Goal: Task Accomplishment & Management: Use online tool/utility

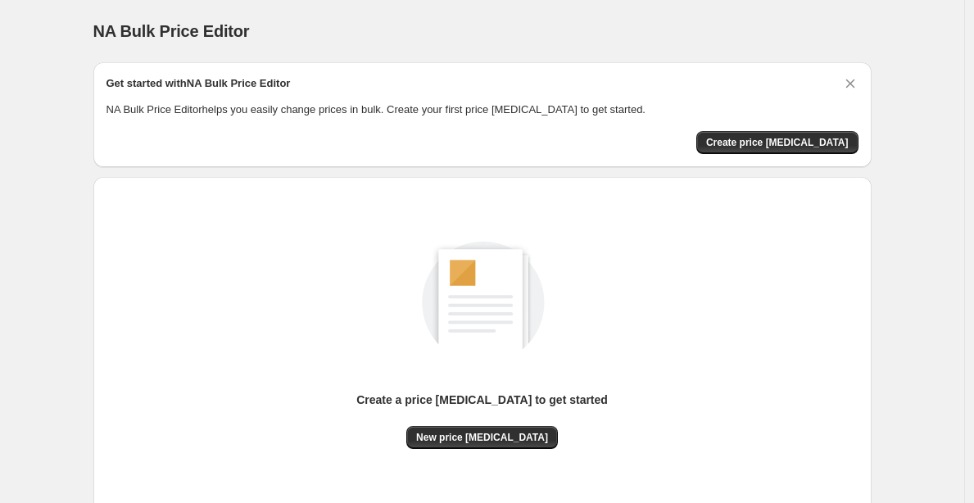
scroll to position [111, 0]
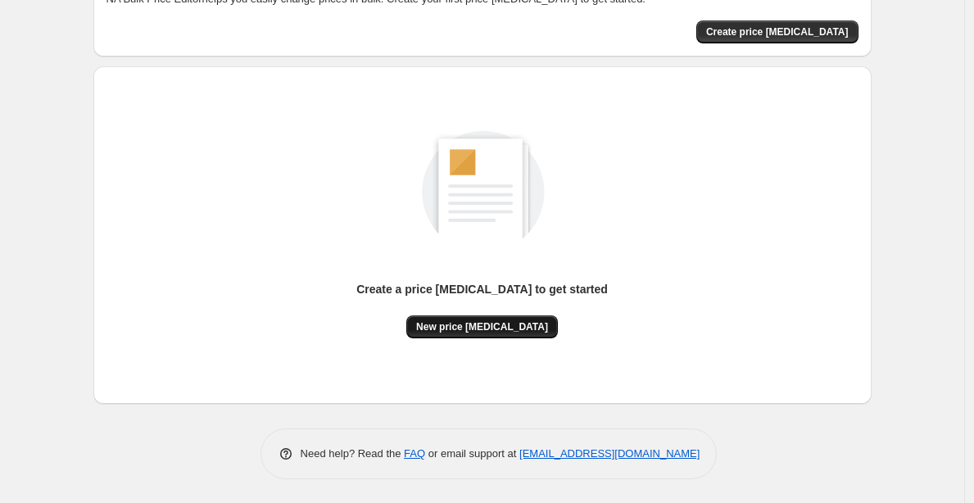
click at [463, 329] on span "New price change job" at bounding box center [482, 326] width 132 height 13
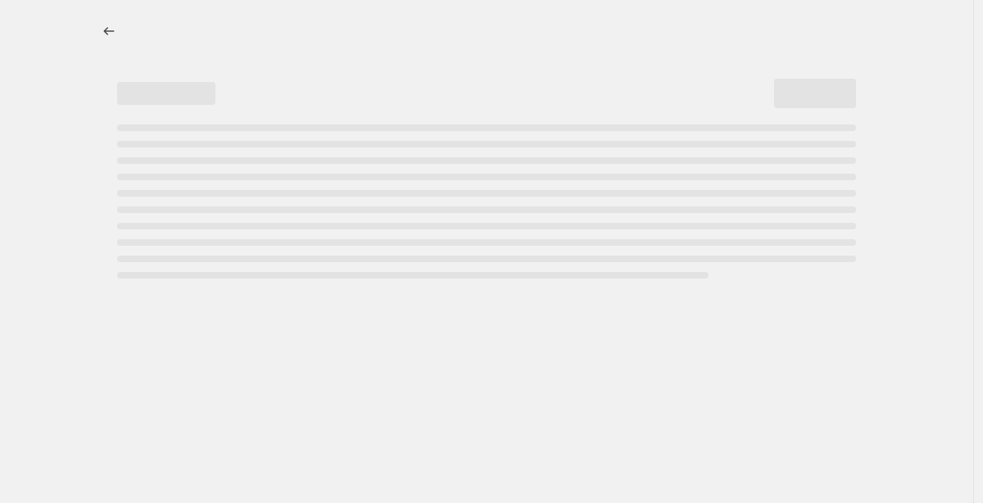
select select "percentage"
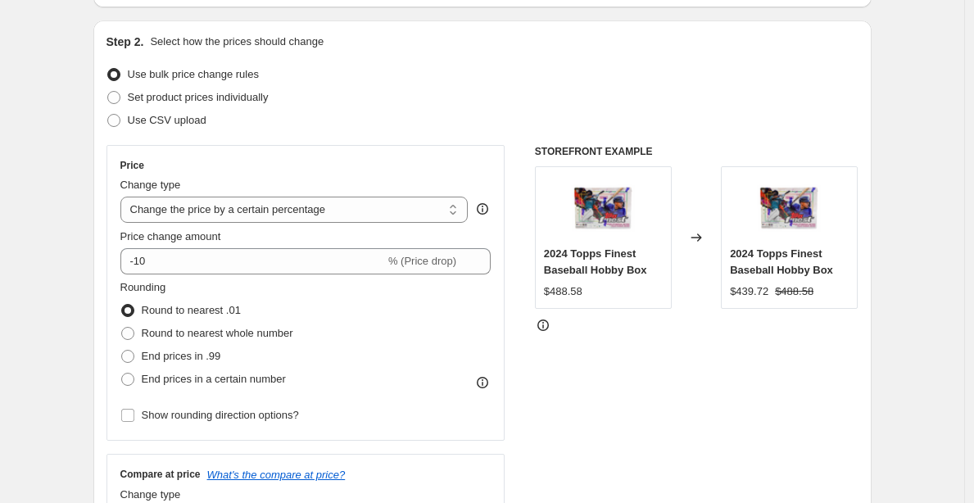
scroll to position [157, 0]
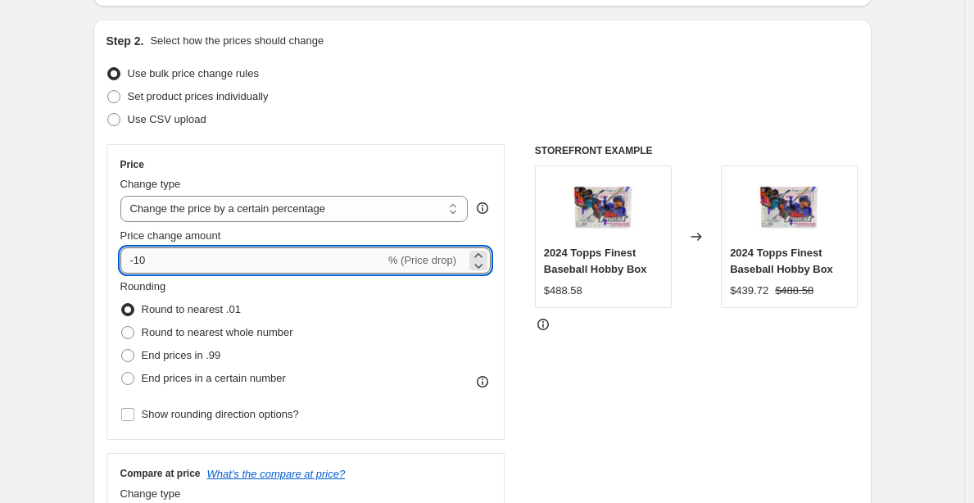
click at [257, 252] on input "-10" at bounding box center [252, 260] width 265 height 26
click at [256, 255] on input "-10" at bounding box center [252, 260] width 265 height 26
click at [258, 256] on input "-10" at bounding box center [252, 260] width 265 height 26
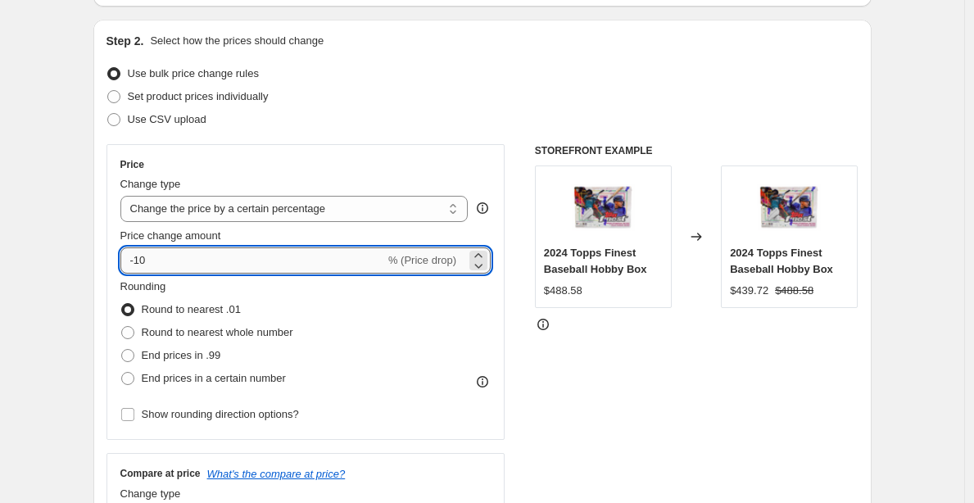
click at [259, 266] on input "-10" at bounding box center [252, 260] width 265 height 26
click at [246, 263] on input "-10" at bounding box center [252, 260] width 265 height 26
type input "-1"
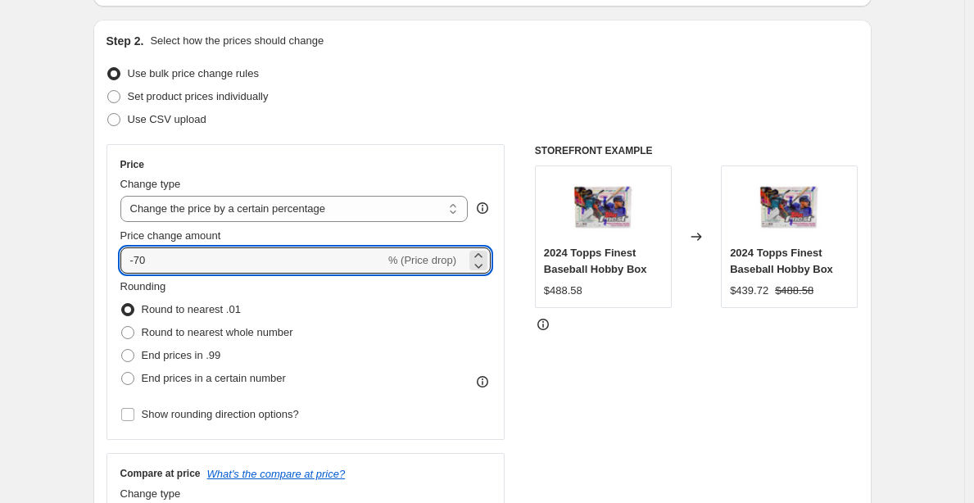
type input "-70"
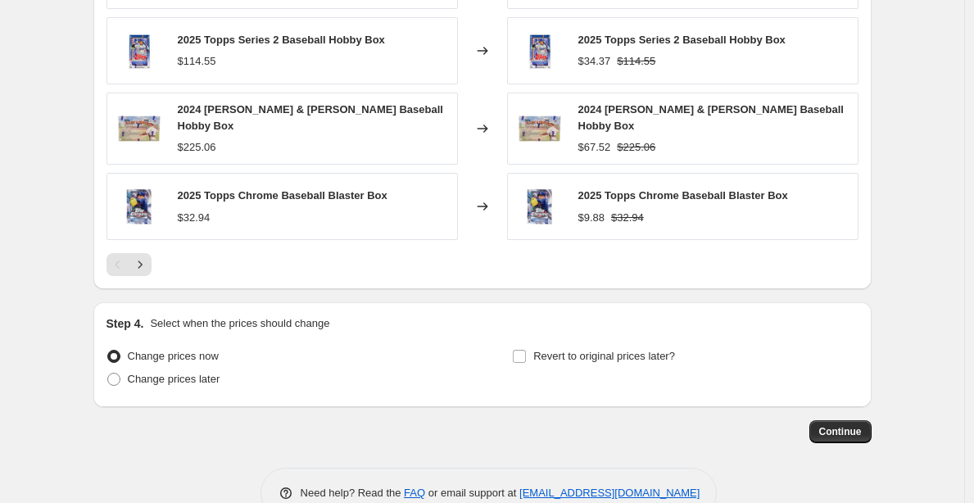
scroll to position [1135, 0]
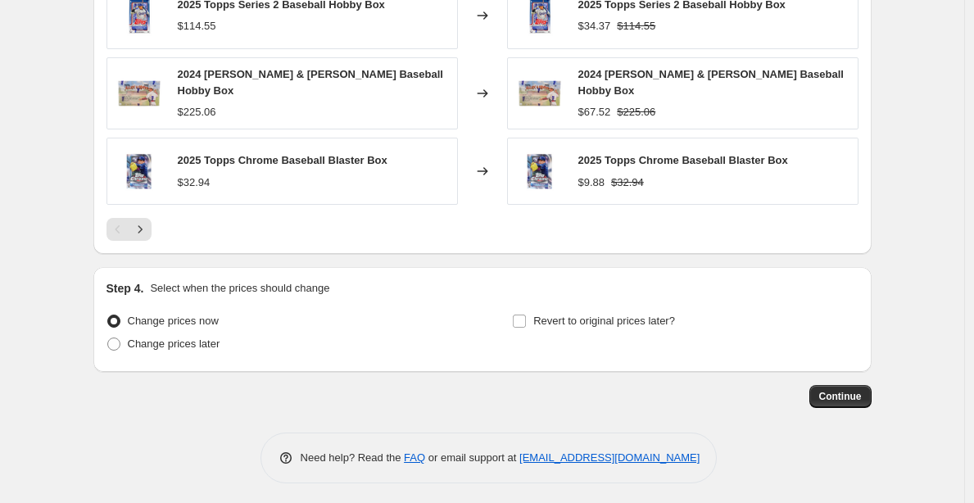
click at [838, 395] on span "Continue" at bounding box center [841, 396] width 43 height 13
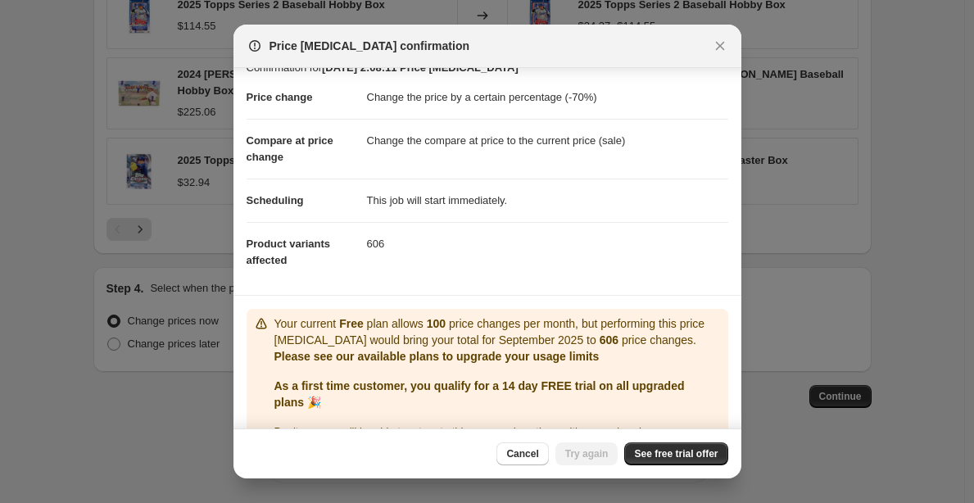
scroll to position [85, 0]
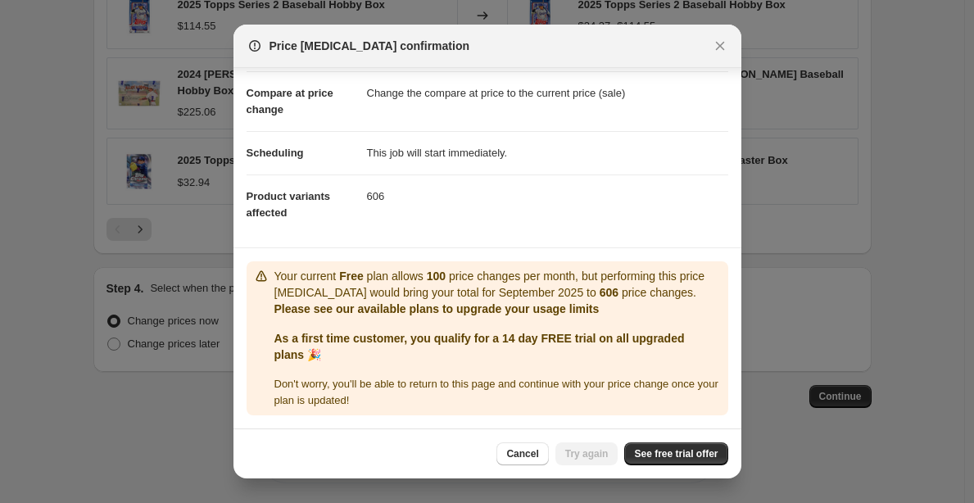
click at [647, 467] on div "Cancel Try again See free trial offer" at bounding box center [488, 454] width 508 height 50
click at [648, 458] on span "See free trial offer" at bounding box center [676, 453] width 84 height 13
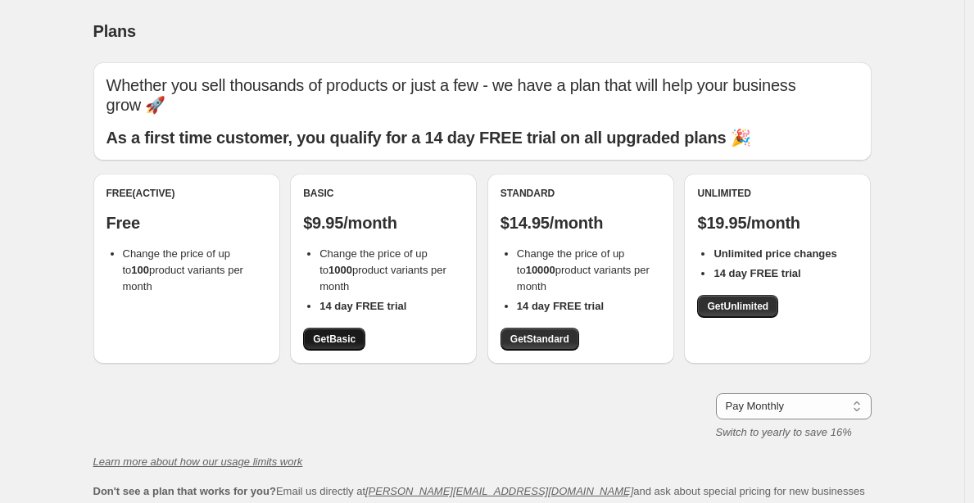
click at [356, 333] on span "Get Basic" at bounding box center [334, 339] width 43 height 13
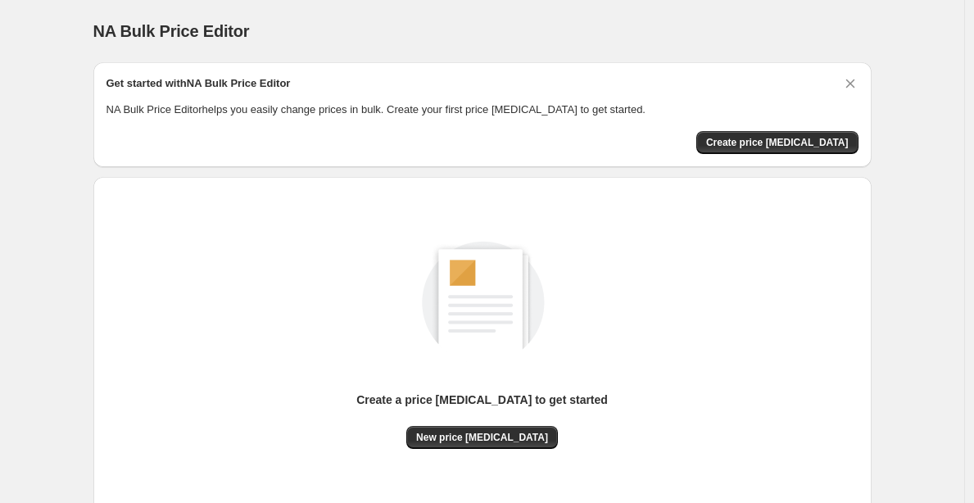
click at [485, 450] on div "Create a price change job to get started New price change job" at bounding box center [483, 345] width 752 height 311
click at [485, 434] on span "New price change job" at bounding box center [482, 437] width 132 height 13
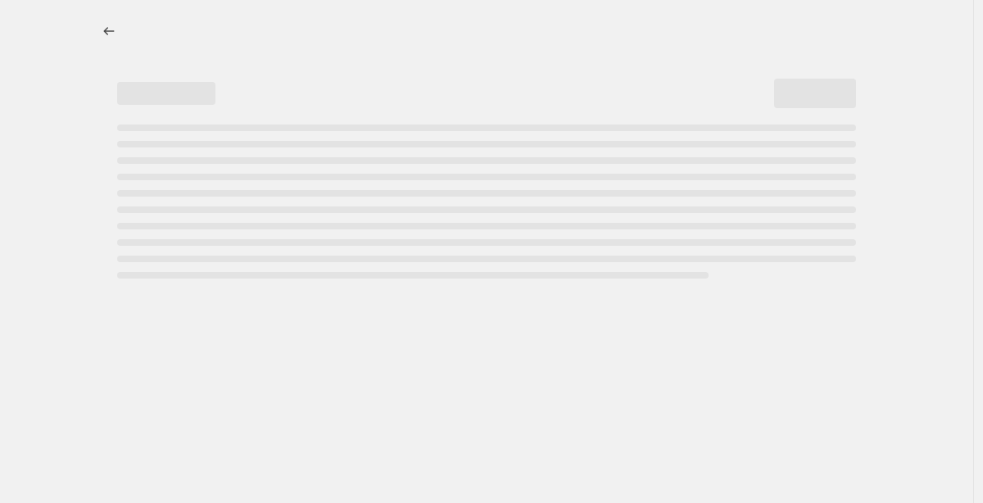
select select "percentage"
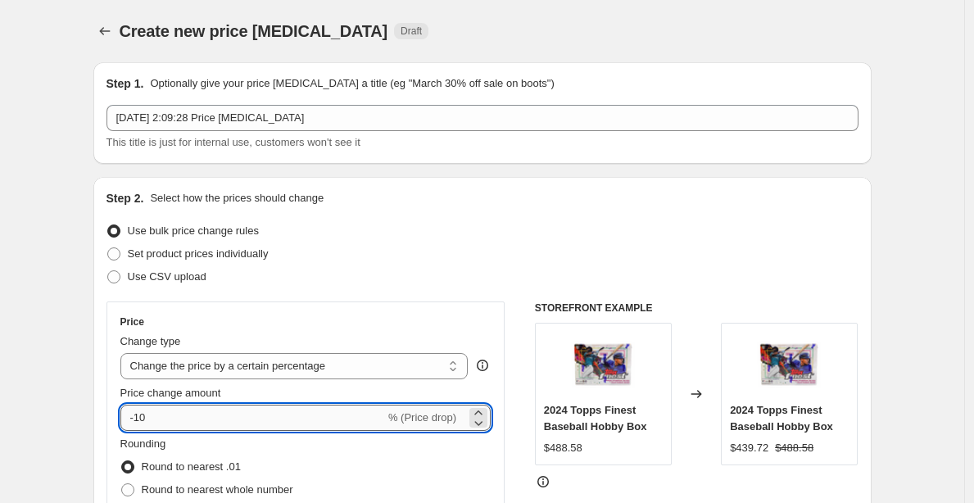
click at [288, 421] on input "-10" at bounding box center [252, 418] width 265 height 26
type input "-1"
type input "-7"
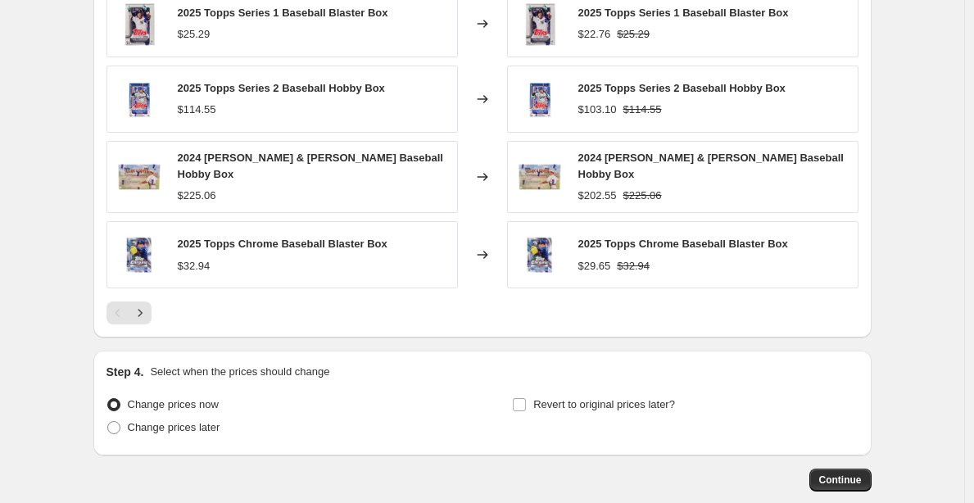
scroll to position [1135, 0]
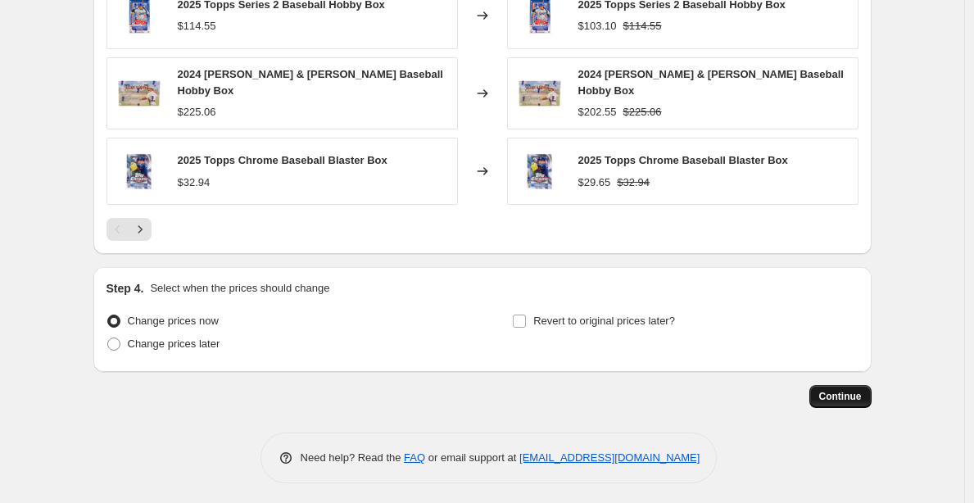
type input "-60"
click at [835, 385] on button "Continue" at bounding box center [841, 396] width 62 height 23
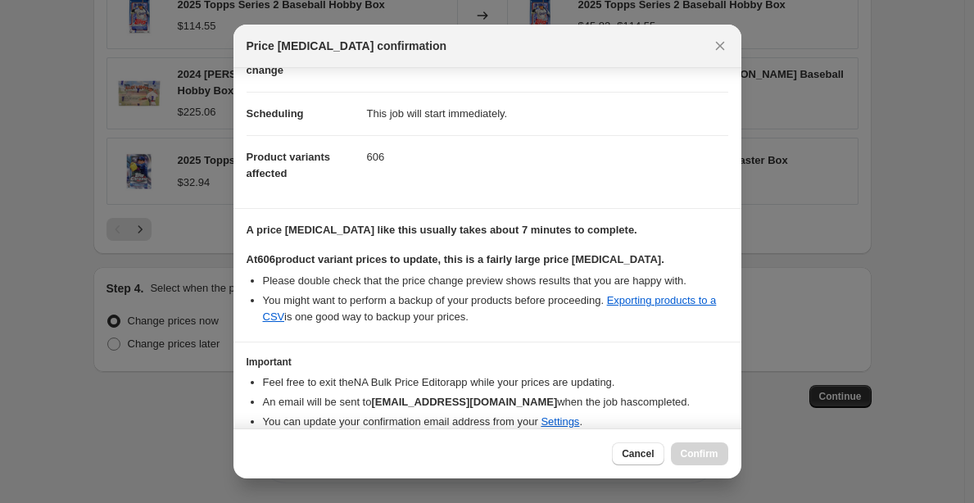
scroll to position [176, 0]
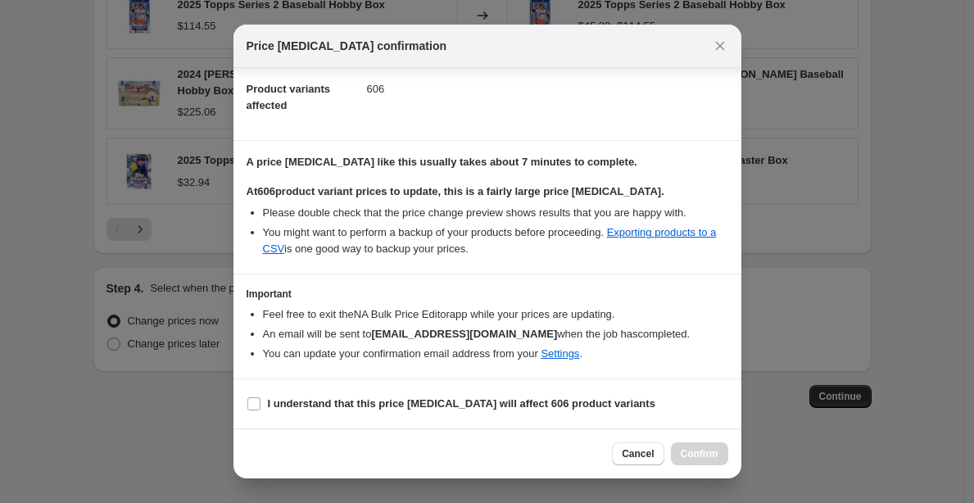
click at [335, 416] on section "I understand that this price change job will affect 606 product variants" at bounding box center [488, 403] width 508 height 49
click at [342, 407] on b "I understand that this price change job will affect 606 product variants" at bounding box center [462, 403] width 388 height 12
click at [261, 407] on input "I understand that this price change job will affect 606 product variants" at bounding box center [253, 403] width 13 height 13
checkbox input "true"
click at [698, 452] on span "Confirm" at bounding box center [700, 453] width 38 height 13
